Goal: Task Accomplishment & Management: Use online tool/utility

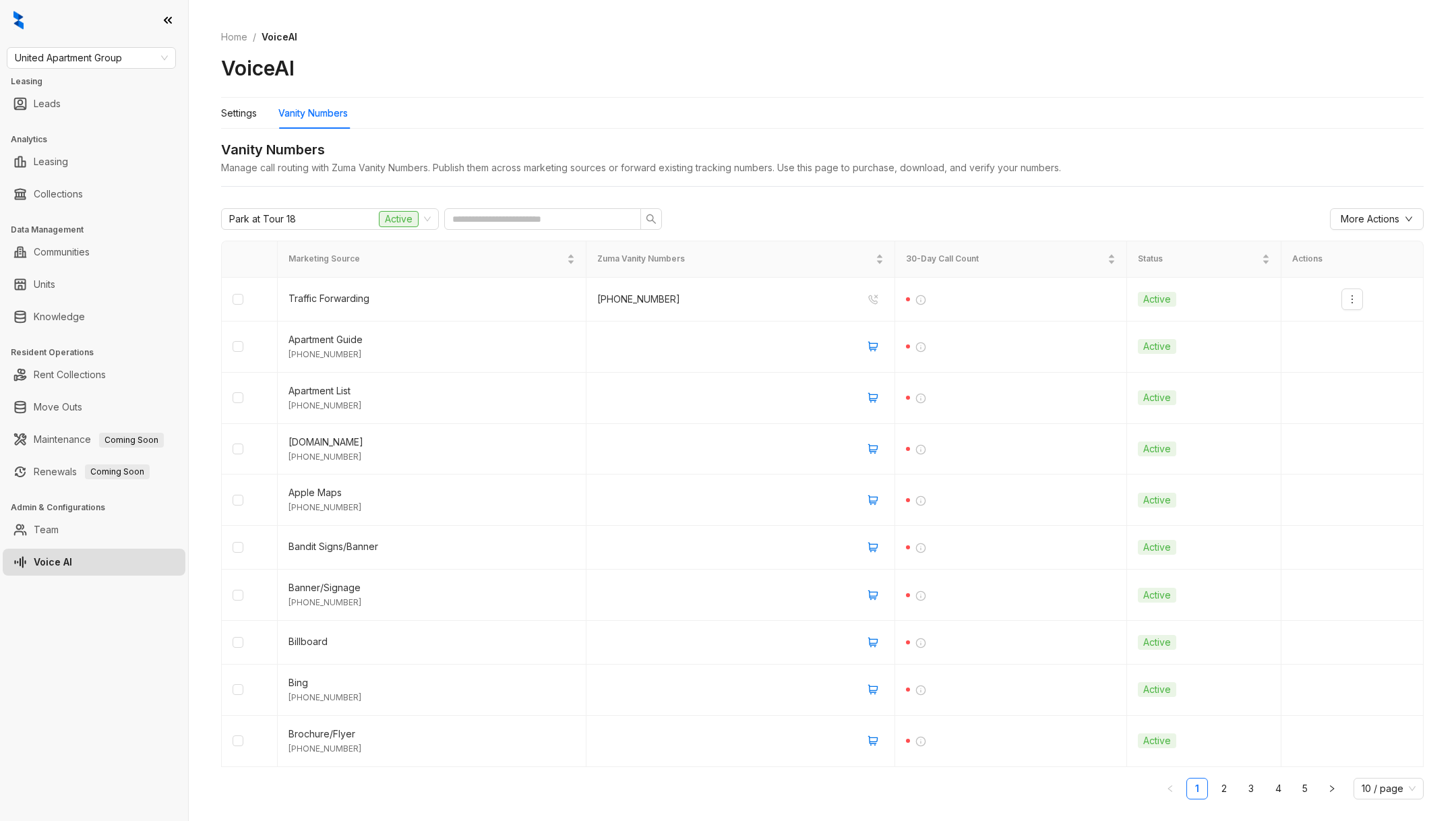
click at [104, 71] on div "United Apartment Group Leasing Leads Analytics Leasing Collections Data Managem…" at bounding box center [94, 410] width 188 height 821
click at [106, 377] on link "Rent Collections" at bounding box center [70, 375] width 72 height 27
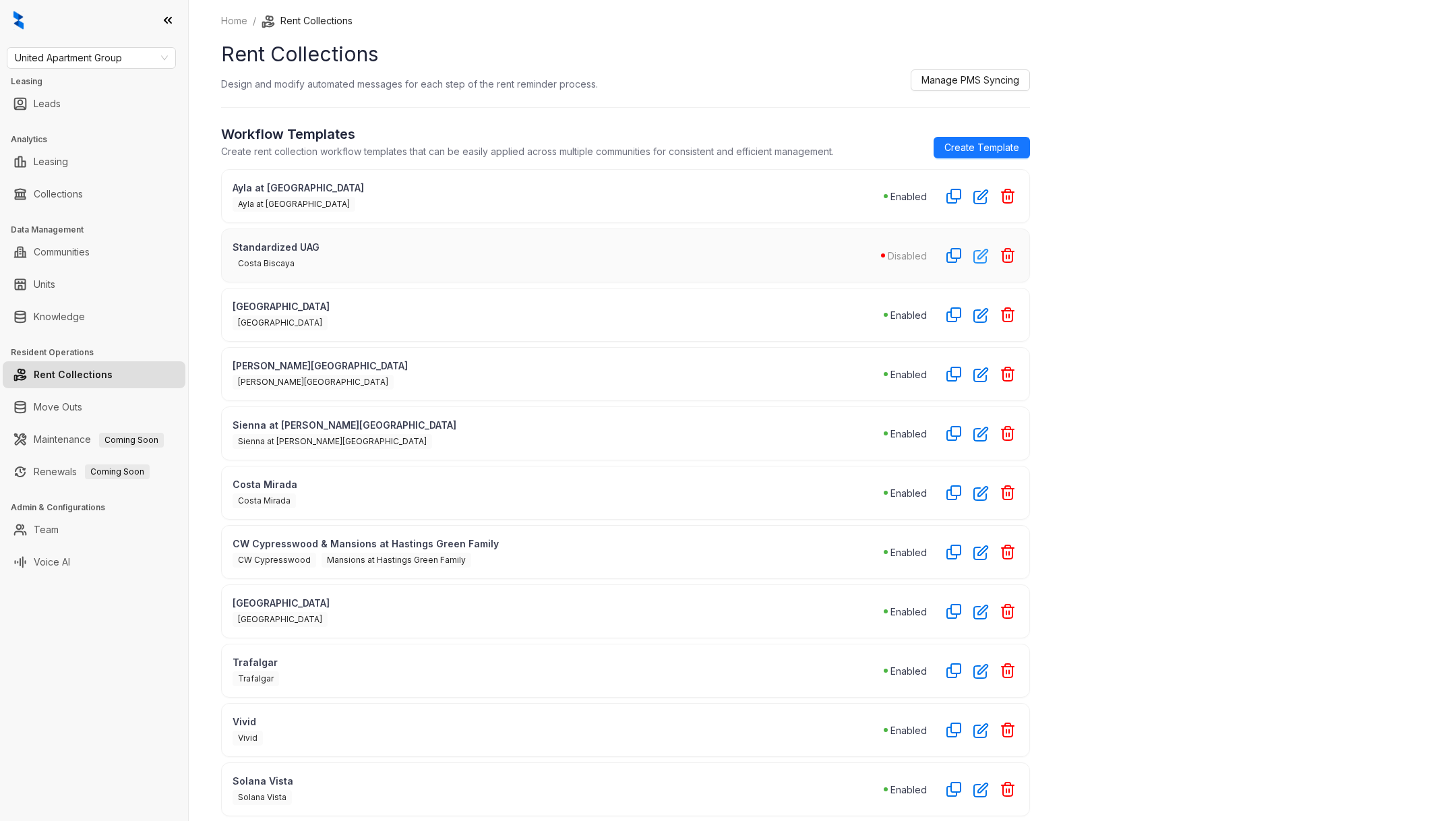
click at [974, 257] on icon "button" at bounding box center [980, 256] width 13 height 13
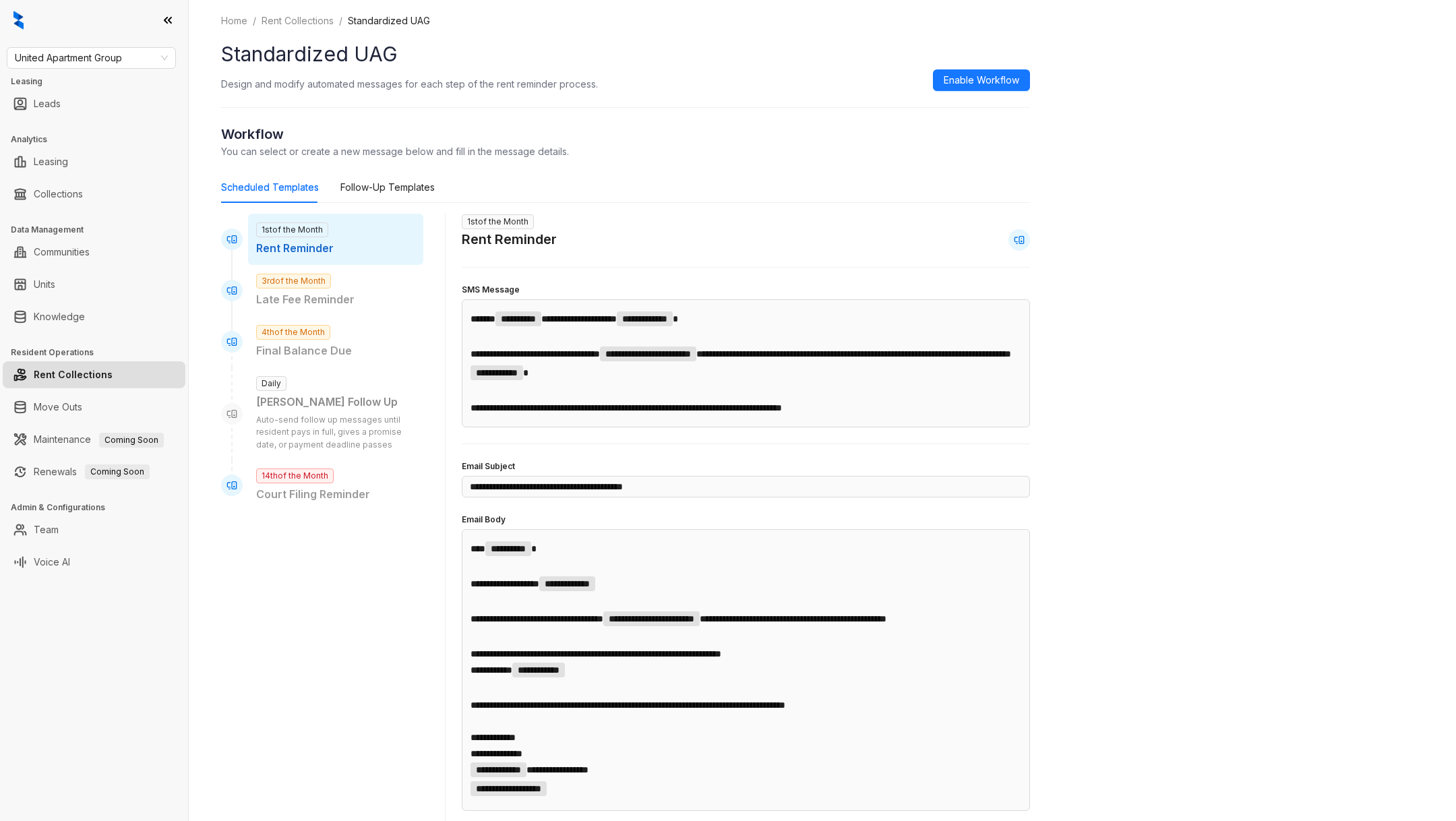
click at [333, 173] on div "Scheduled Templates Follow-Up Templates" at bounding box center [327, 187] width 213 height 31
click at [342, 180] on div "Follow-Up Templates" at bounding box center [388, 187] width 95 height 15
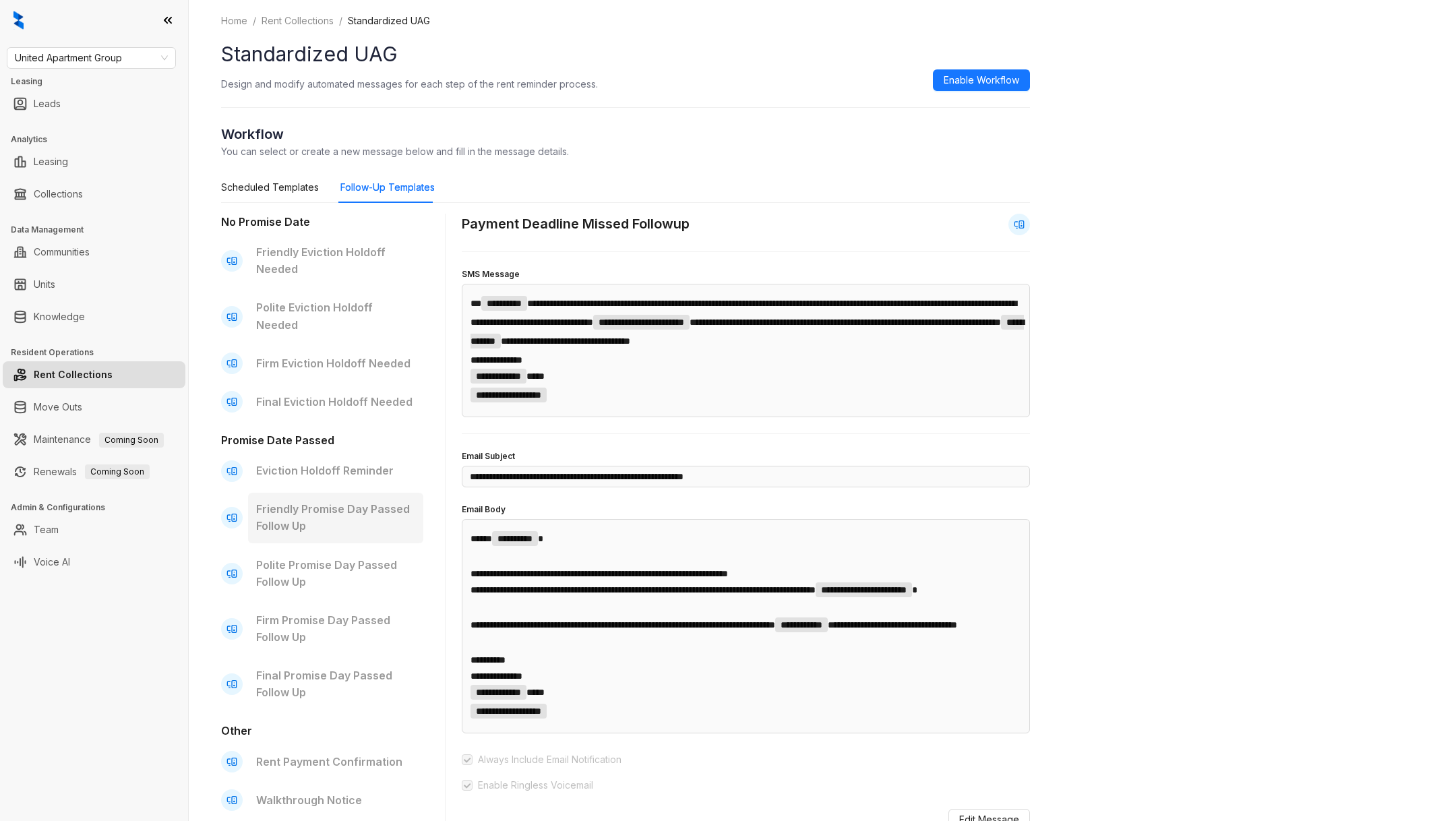
scroll to position [18, 0]
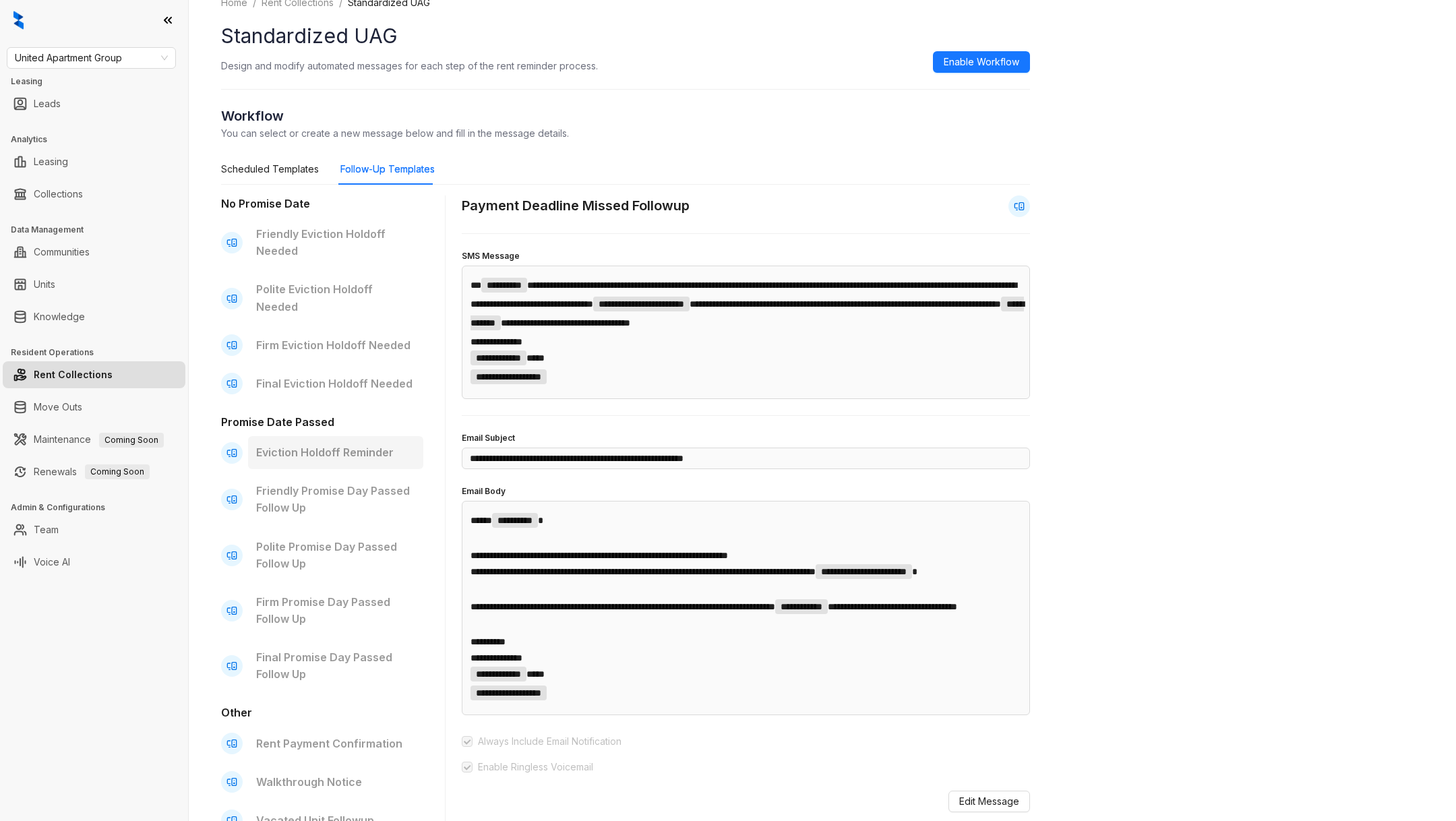
click at [344, 444] on p "Eviction Holdoff Reminder" at bounding box center [335, 453] width 159 height 17
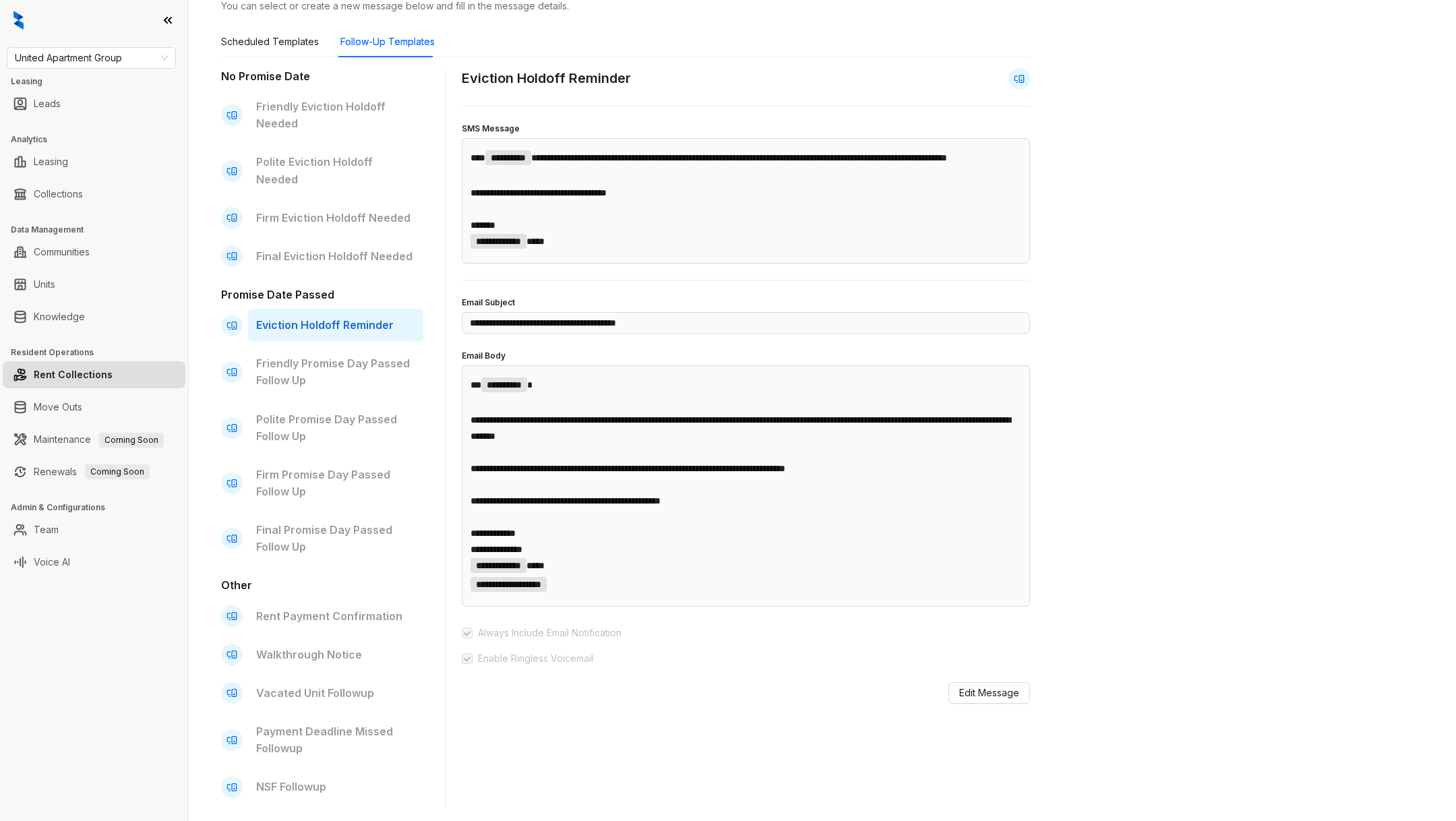
scroll to position [134, 0]
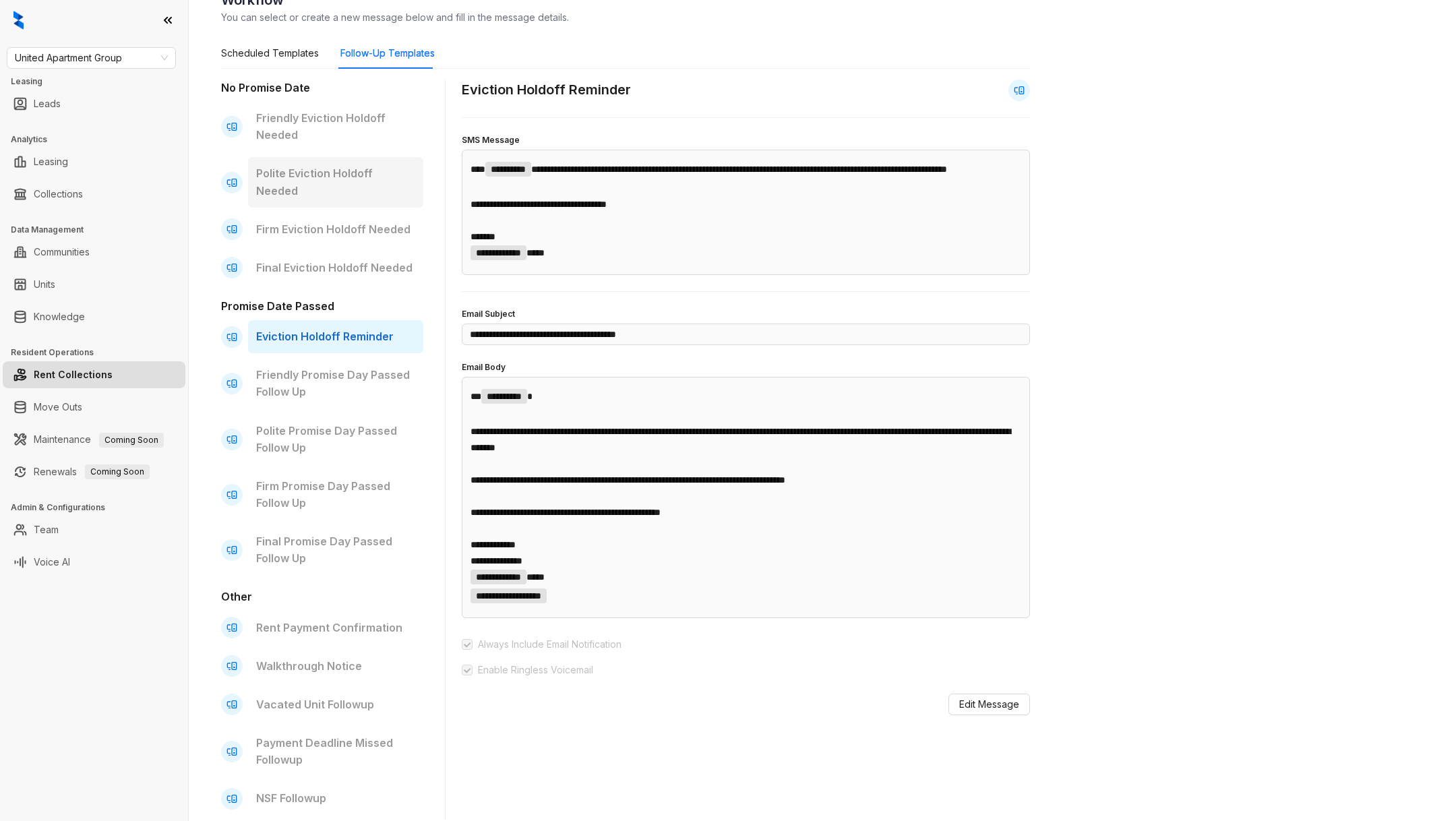
click at [325, 189] on div "Polite Eviction Holdoff Needed" at bounding box center [336, 182] width 175 height 50
type input "**********"
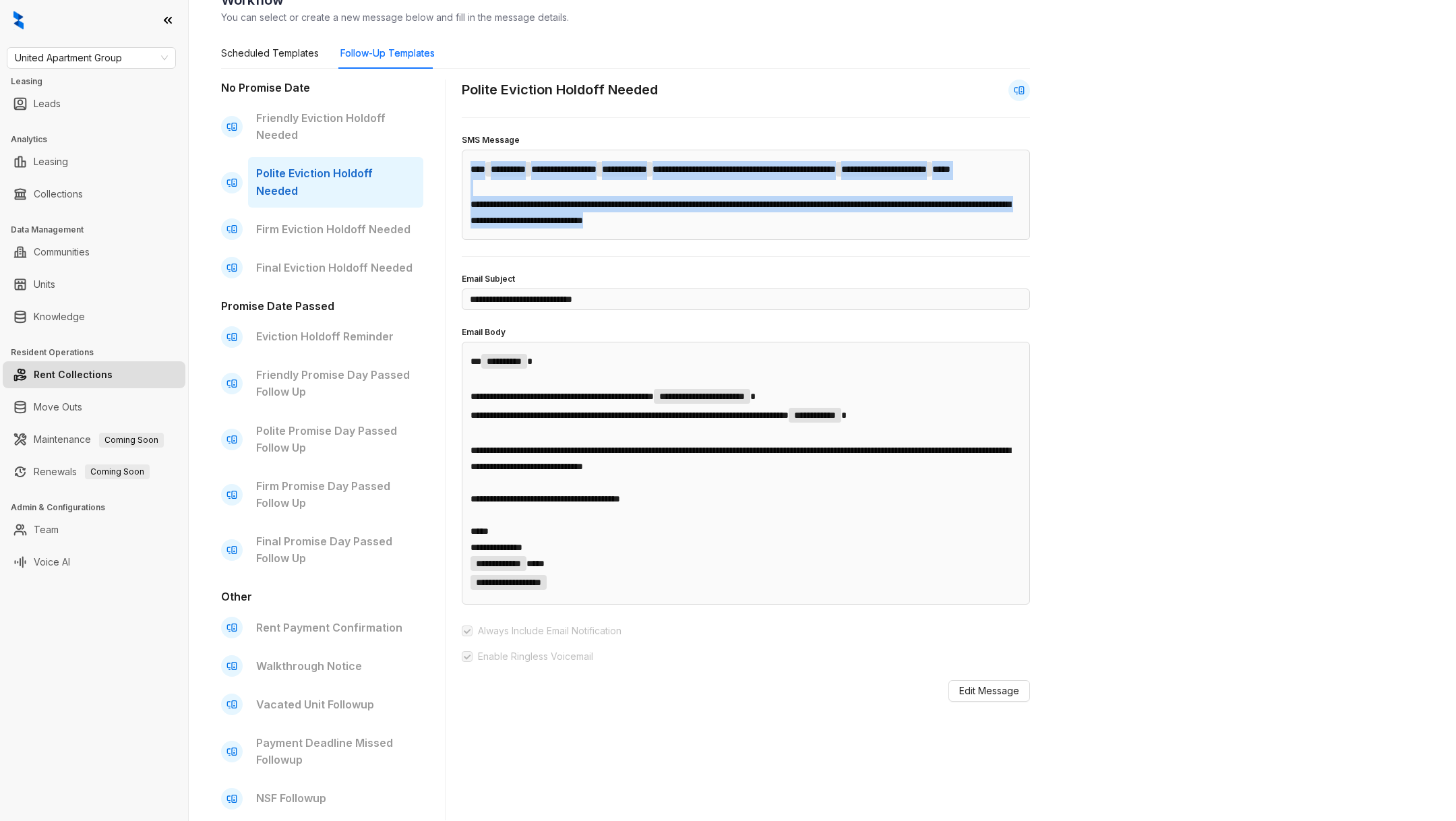
drag, startPoint x: 470, startPoint y: 161, endPoint x: 969, endPoint y: 265, distance: 509.7
click at [969, 265] on div "**********" at bounding box center [745, 390] width 568 height 622
copy div "**********"
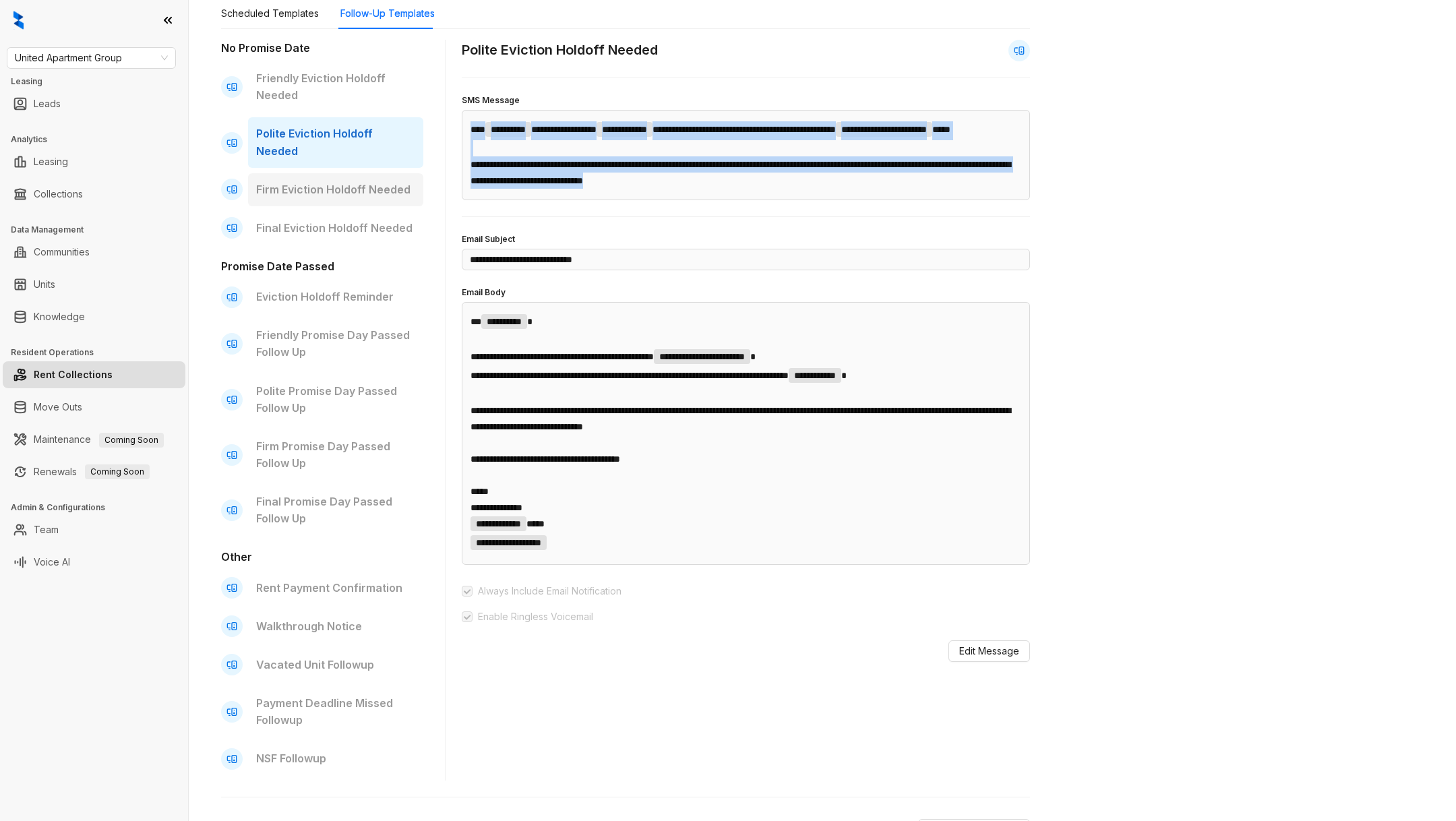
scroll to position [0, 0]
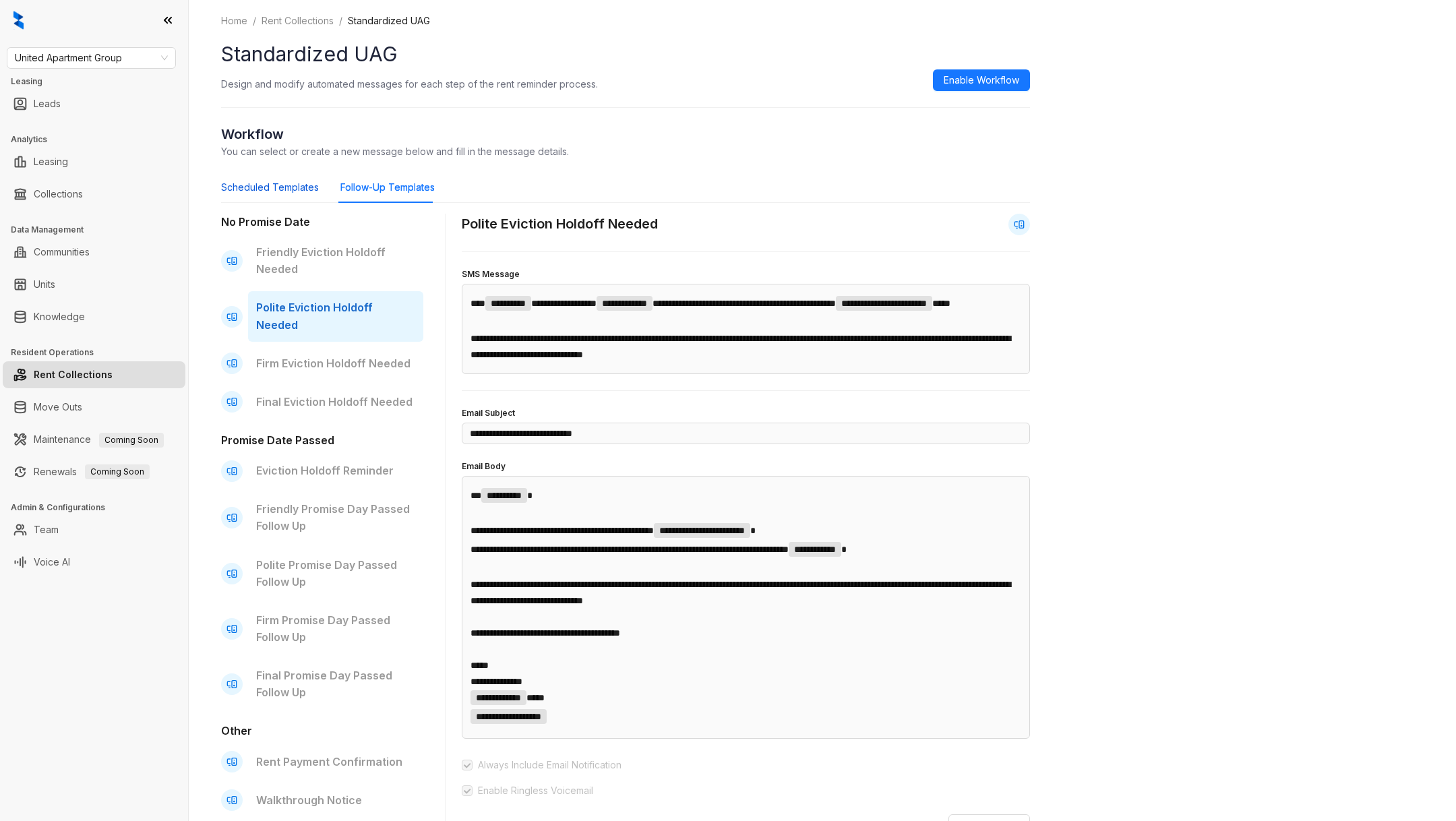
click at [267, 184] on div "Scheduled Templates" at bounding box center [270, 187] width 98 height 15
type input "**********"
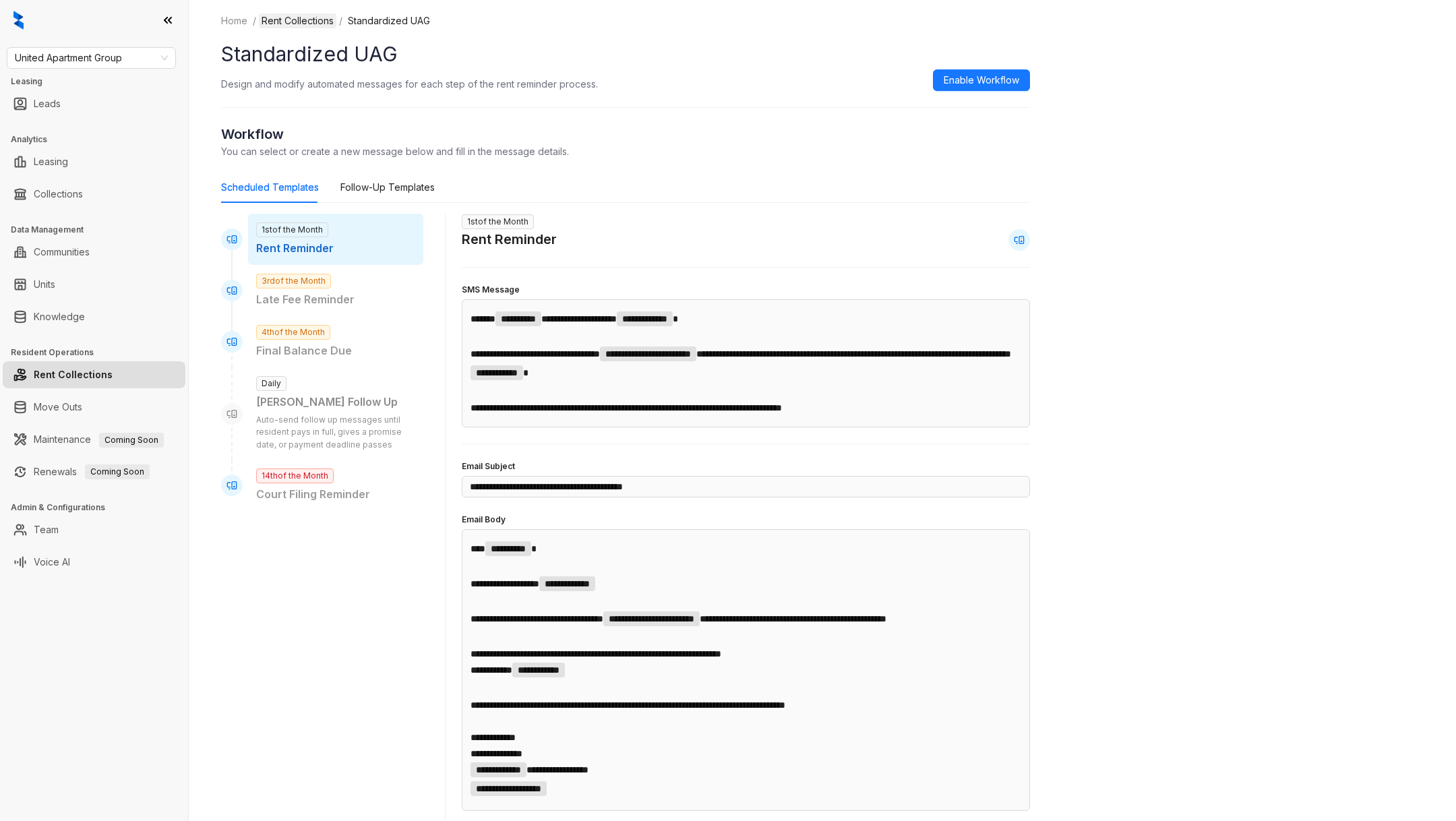
click at [311, 18] on link "Rent Collections" at bounding box center [297, 20] width 77 height 15
click at [298, 21] on link "Rent Collections" at bounding box center [297, 20] width 77 height 15
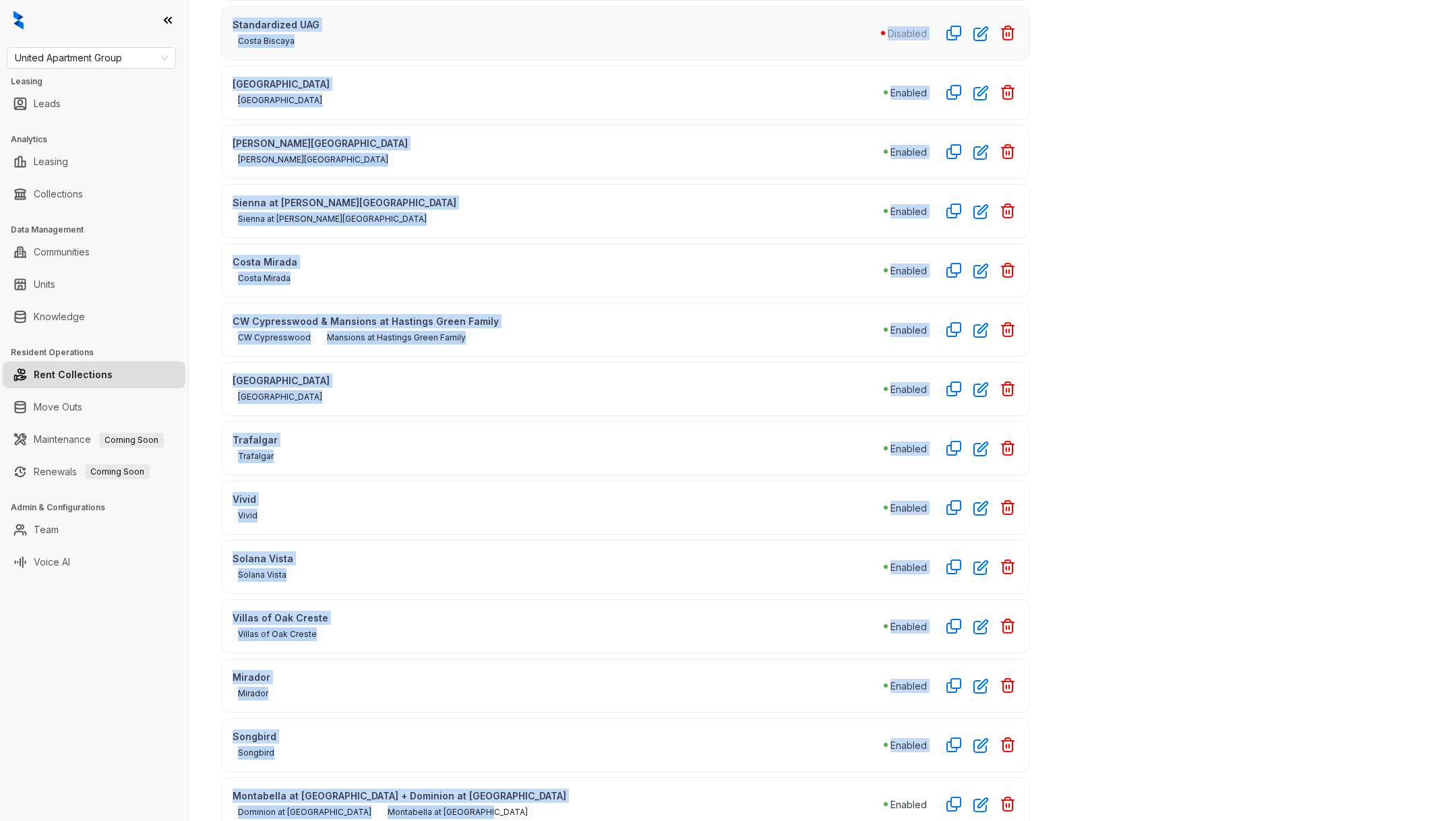
scroll to position [235, 0]
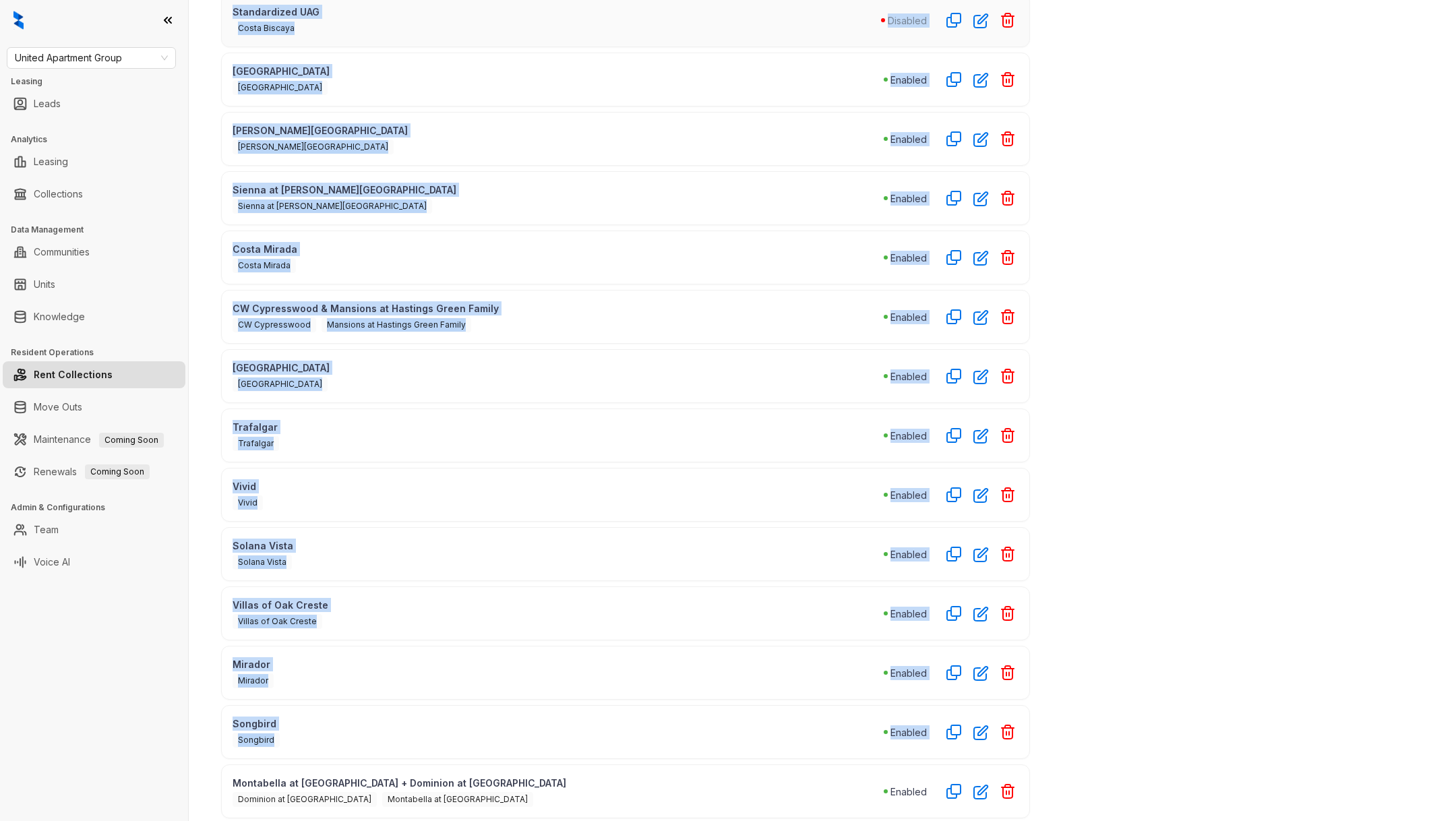
drag, startPoint x: 230, startPoint y: 179, endPoint x: 325, endPoint y: 761, distance: 589.7
click at [325, 760] on div "[GEOGRAPHIC_DATA] at [GEOGRAPHIC_DATA] [GEOGRAPHIC_DATA] at [GEOGRAPHIC_DATA] E…" at bounding box center [625, 376] width 809 height 884
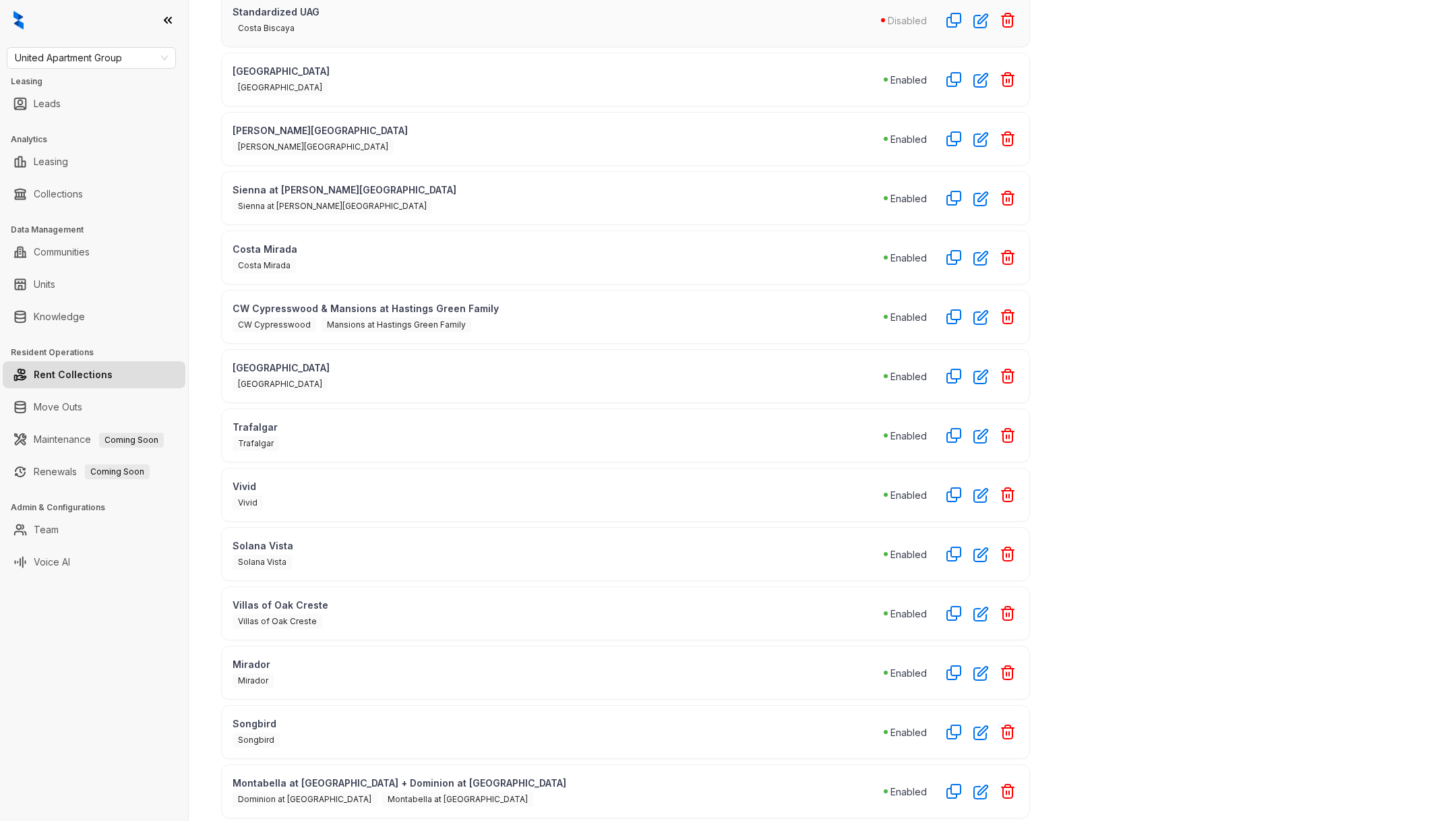
click at [509, 798] on div "Montabella at [GEOGRAPHIC_DATA] + Dominion at [GEOGRAPHIC_DATA] at [GEOGRAPHIC_…" at bounding box center [625, 791] width 809 height 54
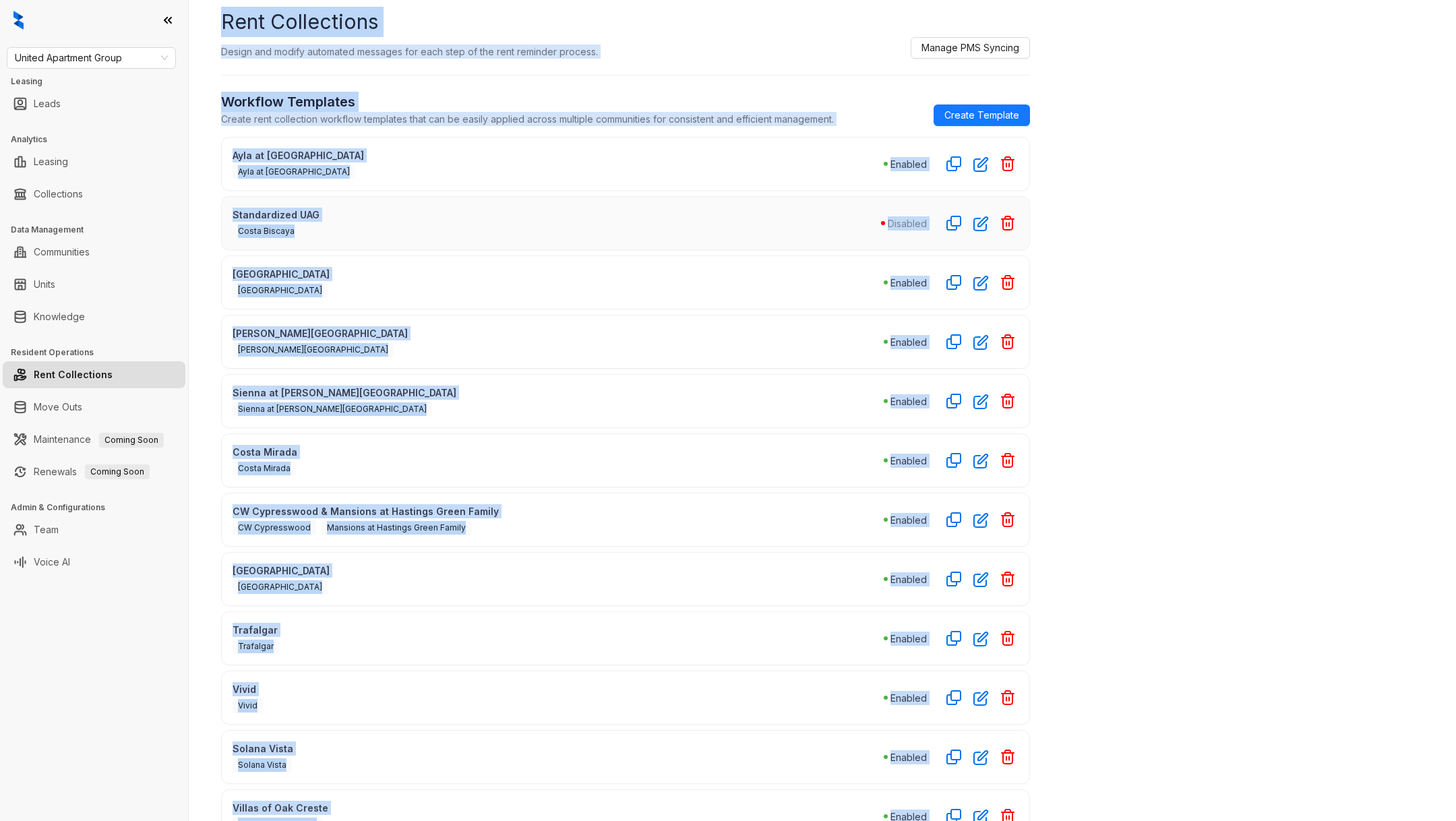
scroll to position [0, 0]
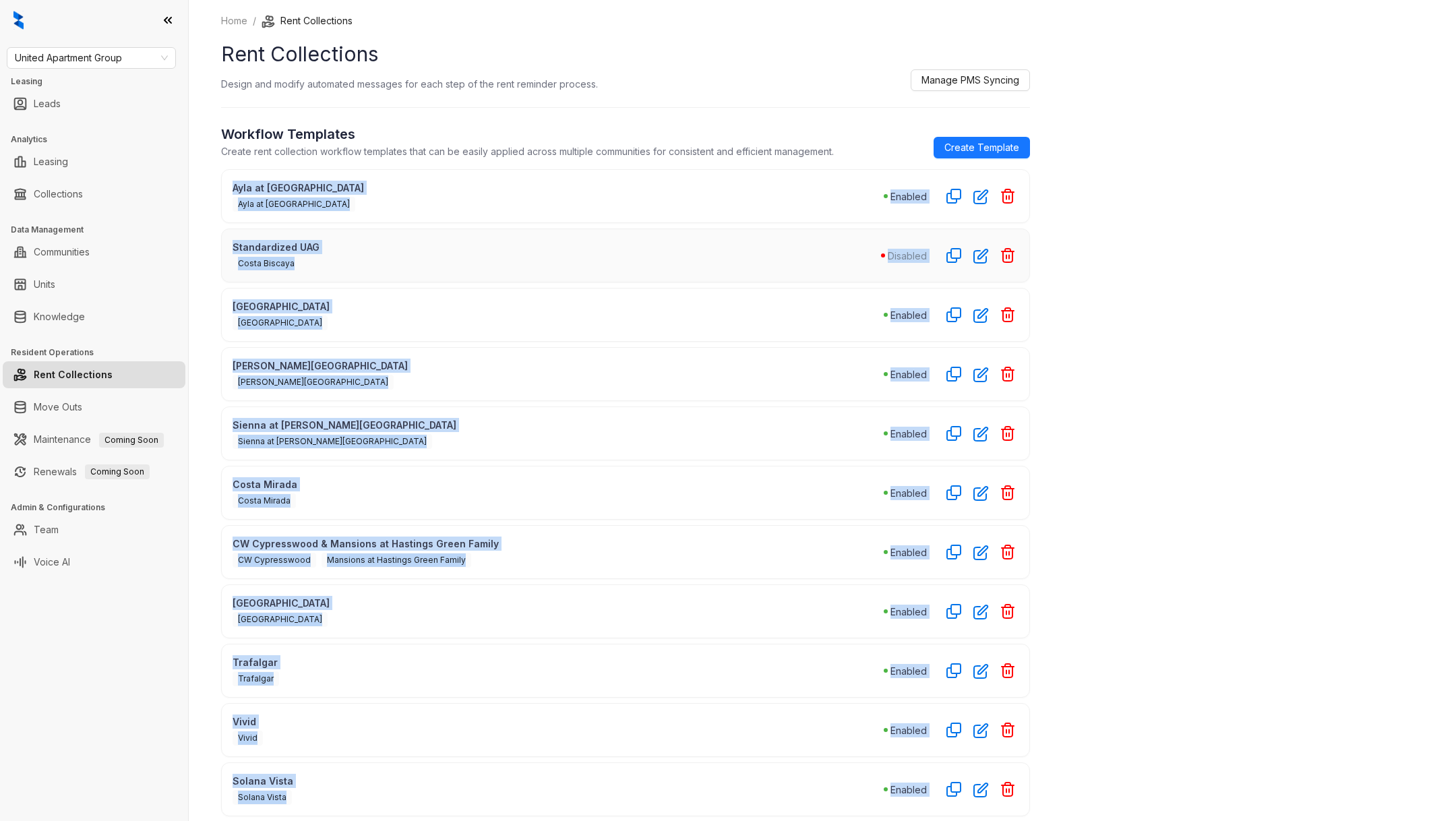
drag, startPoint x: 509, startPoint y: 790, endPoint x: 229, endPoint y: 187, distance: 664.8
click at [229, 187] on div "[GEOGRAPHIC_DATA] at [GEOGRAPHIC_DATA] [GEOGRAPHIC_DATA] at [GEOGRAPHIC_DATA] E…" at bounding box center [625, 611] width 809 height 884
copy div "[GEOGRAPHIC_DATA] at [GEOGRAPHIC_DATA] [GEOGRAPHIC_DATA] at [GEOGRAPHIC_DATA] E…"
